Goal: Information Seeking & Learning: Learn about a topic

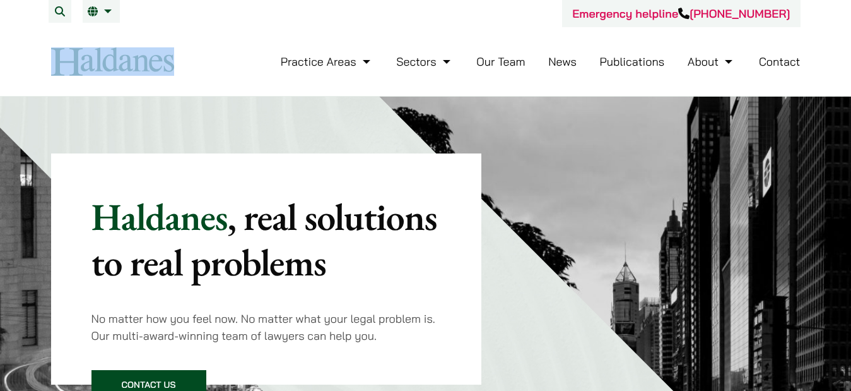
drag, startPoint x: 189, startPoint y: 56, endPoint x: 0, endPoint y: 56, distance: 188.7
click at [0, 56] on header "Emergency helpline +852 9763 5524 Practice Areas Antitrust and Competition Law …" at bounding box center [425, 48] width 851 height 97
copy div
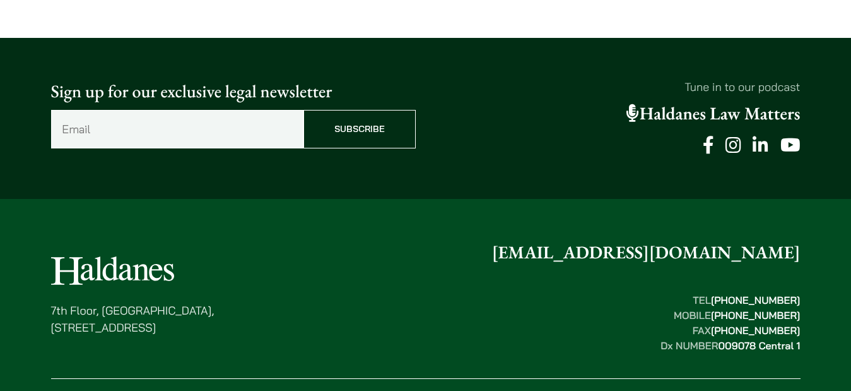
drag, startPoint x: 33, startPoint y: 225, endPoint x: 256, endPoint y: 253, distance: 225.2
click at [252, 253] on div "7th Floor, Ruttonjee House, 11 Duddell Street, Central, Hong Kong enquiries@hal…" at bounding box center [425, 343] width 795 height 209
copy p "7th Floor, Ruttonjee House, 11 Duddell Street, Central, Hong Kong"
click at [603, 239] on div "7th Floor, Ruttonjee House, 11 Duddell Street, Central, Hong Kong enquiries@hal…" at bounding box center [426, 296] width 750 height 114
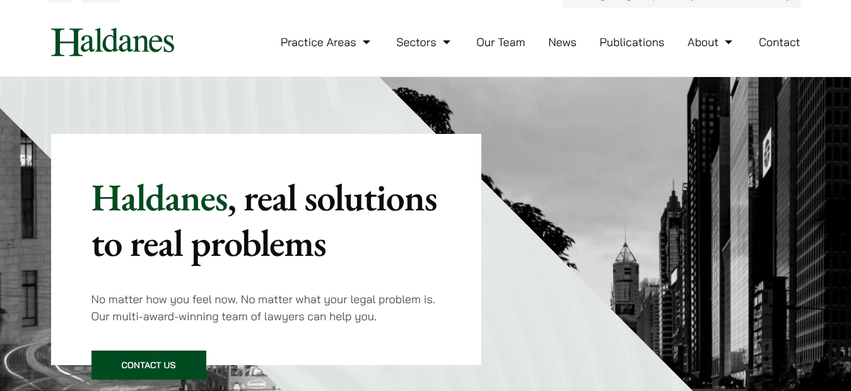
scroll to position [0, 0]
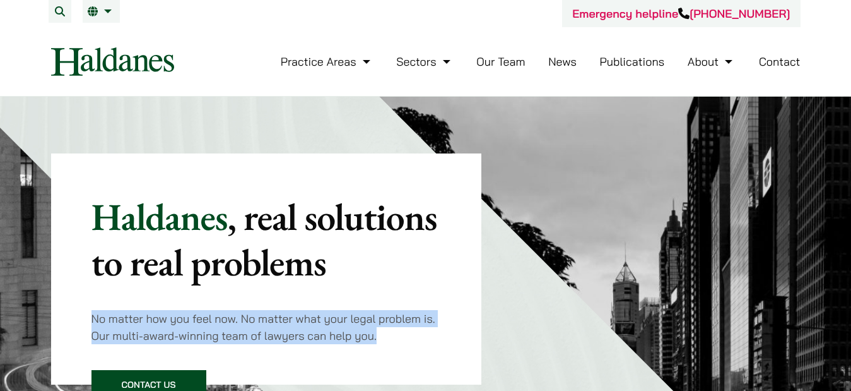
drag, startPoint x: 85, startPoint y: 309, endPoint x: 415, endPoint y: 328, distance: 330.6
click at [415, 328] on div "Haldanes , real solutions to real problems No matter how you feel now. No matte…" at bounding box center [266, 268] width 431 height 231
copy p "No matter how you feel now. No matter what your legal problem is. Our multi-awa…"
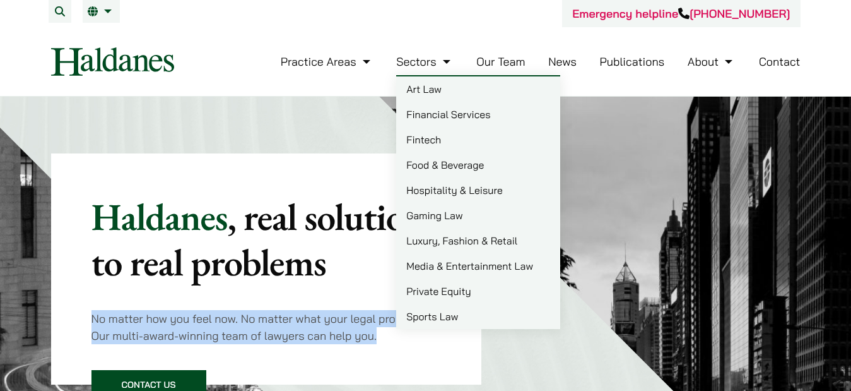
click at [475, 150] on link "Fintech" at bounding box center [478, 139] width 164 height 25
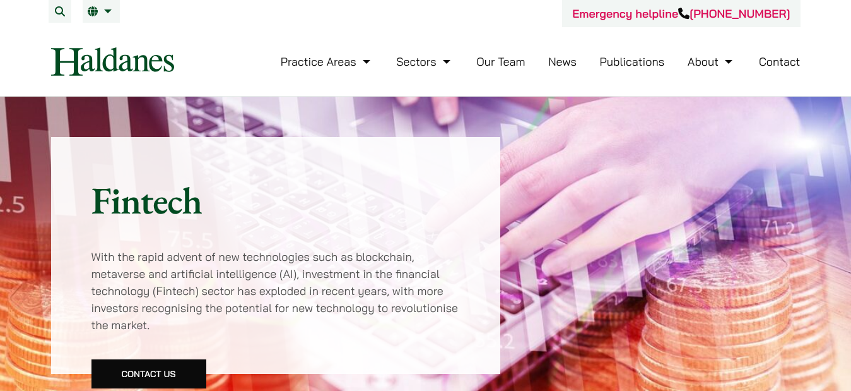
scroll to position [252, 0]
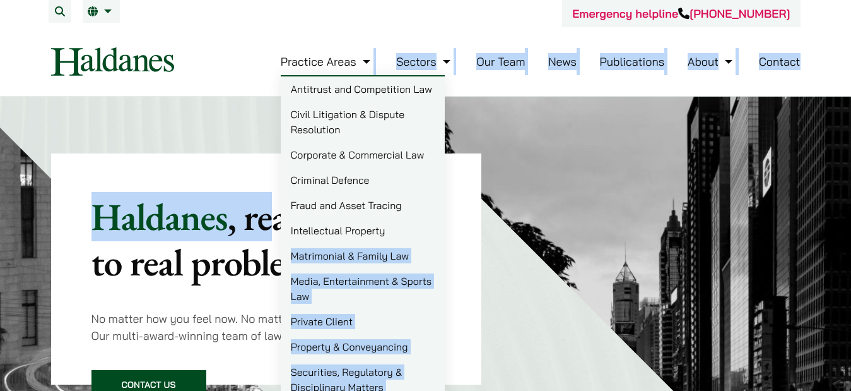
drag, startPoint x: 280, startPoint y: 234, endPoint x: 401, endPoint y: 230, distance: 121.2
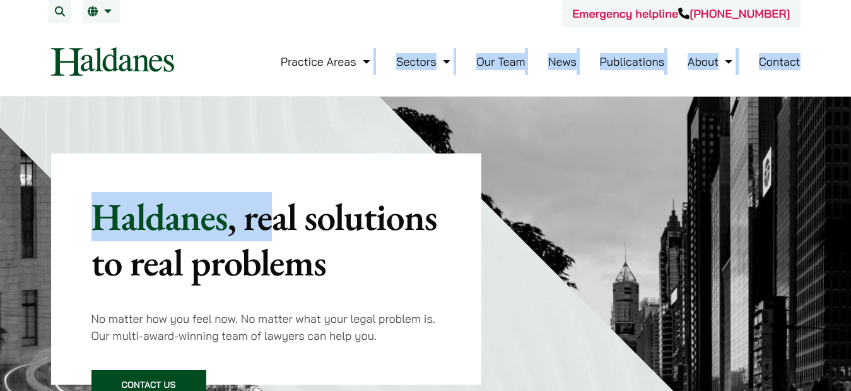
click at [591, 229] on img at bounding box center [646, 364] width 535 height 535
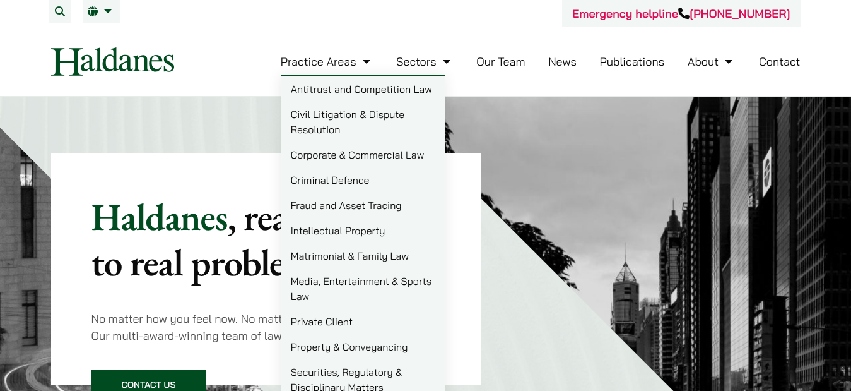
click at [288, 17] on div "Emergency helpline +852 9763 5524" at bounding box center [426, 13] width 750 height 27
click at [342, 71] on li "Practice Areas Antitrust and Competition Law Civil Litigation & Dispute Resolut…" at bounding box center [327, 61] width 93 height 27
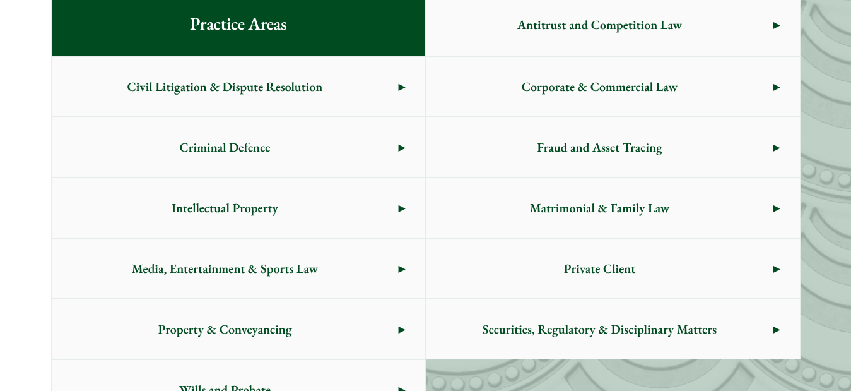
scroll to position [729, 0]
